Goal: Navigation & Orientation: Find specific page/section

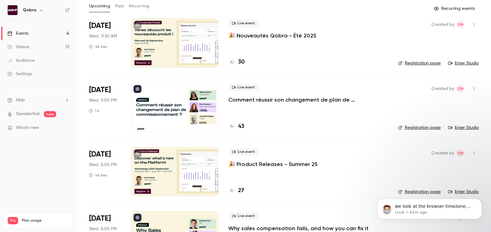
scroll to position [44, 0]
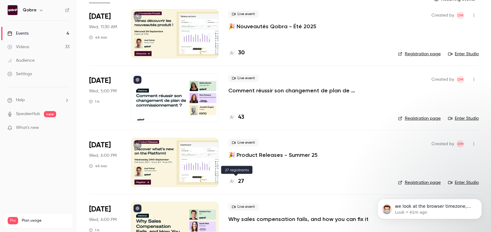
click at [239, 183] on h4 "27" at bounding box center [241, 182] width 6 height 8
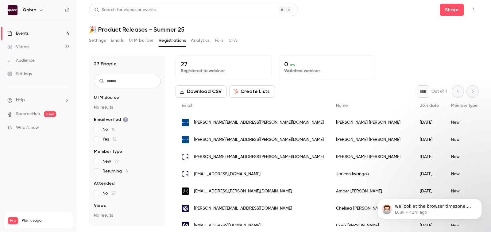
click at [99, 41] on button "Settings" at bounding box center [97, 41] width 17 height 10
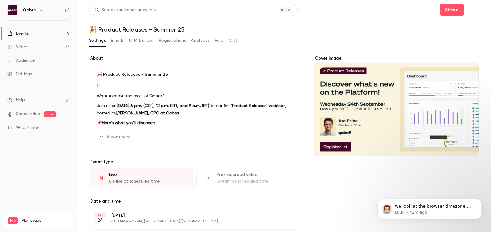
click at [34, 38] on link "Events 4" at bounding box center [38, 34] width 77 height 14
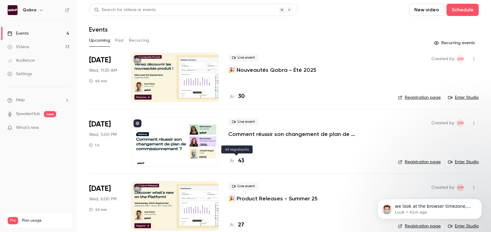
click at [242, 160] on h4 "43" at bounding box center [241, 161] width 6 height 8
click at [467, 96] on link "Enter Studio" at bounding box center [463, 98] width 31 height 6
